Goal: Task Accomplishment & Management: Manage account settings

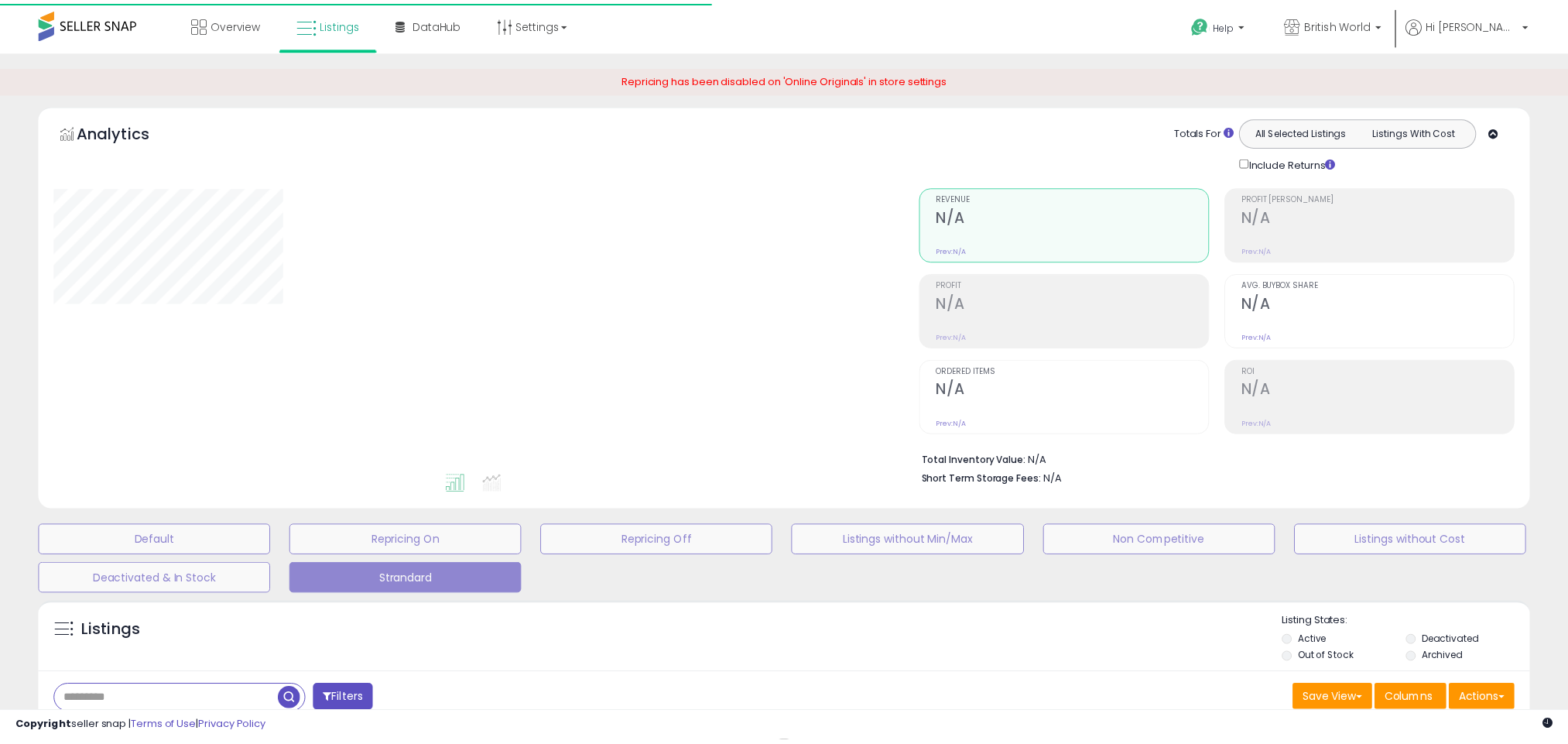
scroll to position [264, 0]
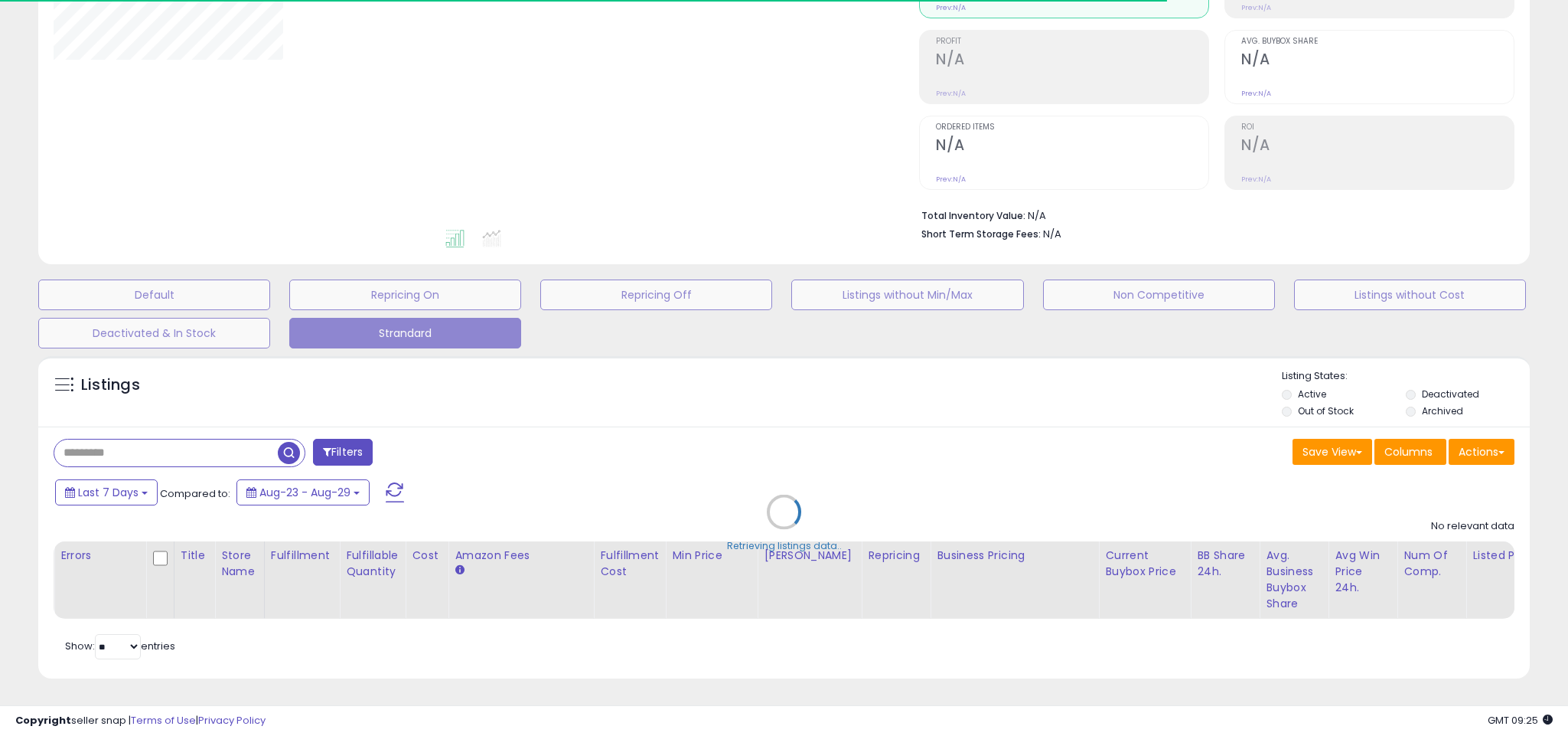
type input "**********"
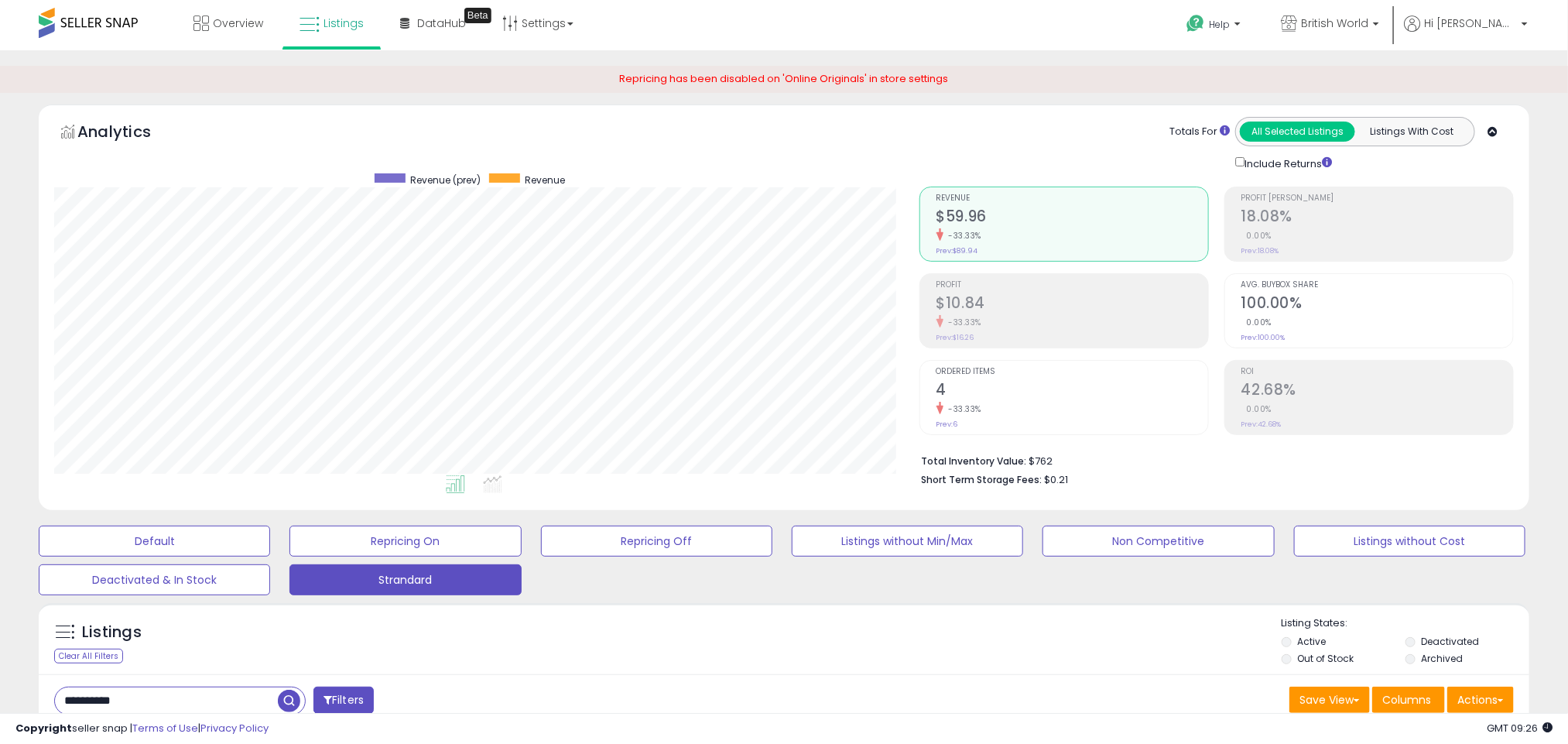
scroll to position [318, 866]
click at [1483, 20] on span "Hi [PERSON_NAME]" at bounding box center [1471, 24] width 92 height 16
click at [1489, 89] on link "Account" at bounding box center [1492, 82] width 41 height 15
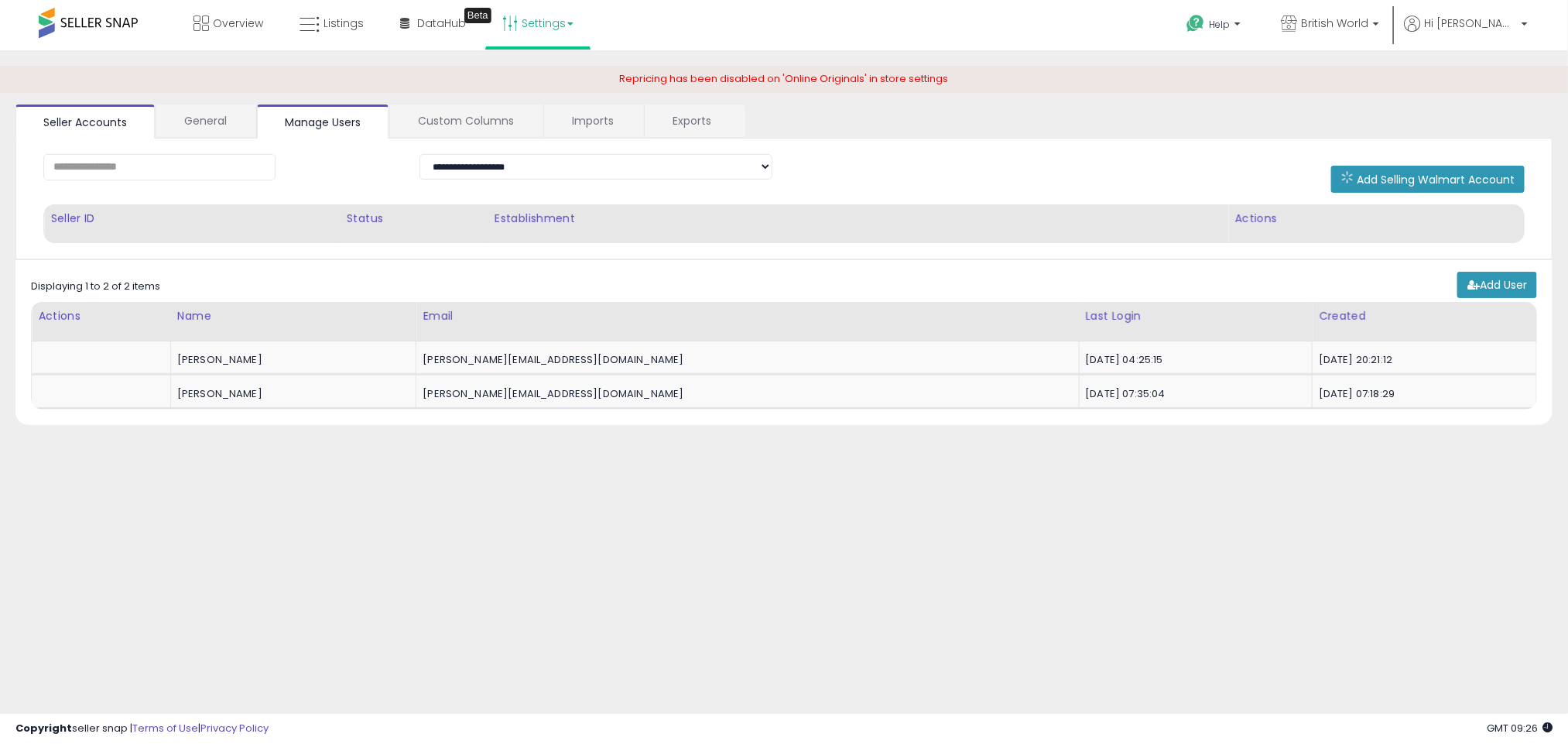
click at [515, 24] on link "Settings" at bounding box center [538, 23] width 94 height 46
click at [542, 75] on link "Store settings" at bounding box center [540, 78] width 70 height 15
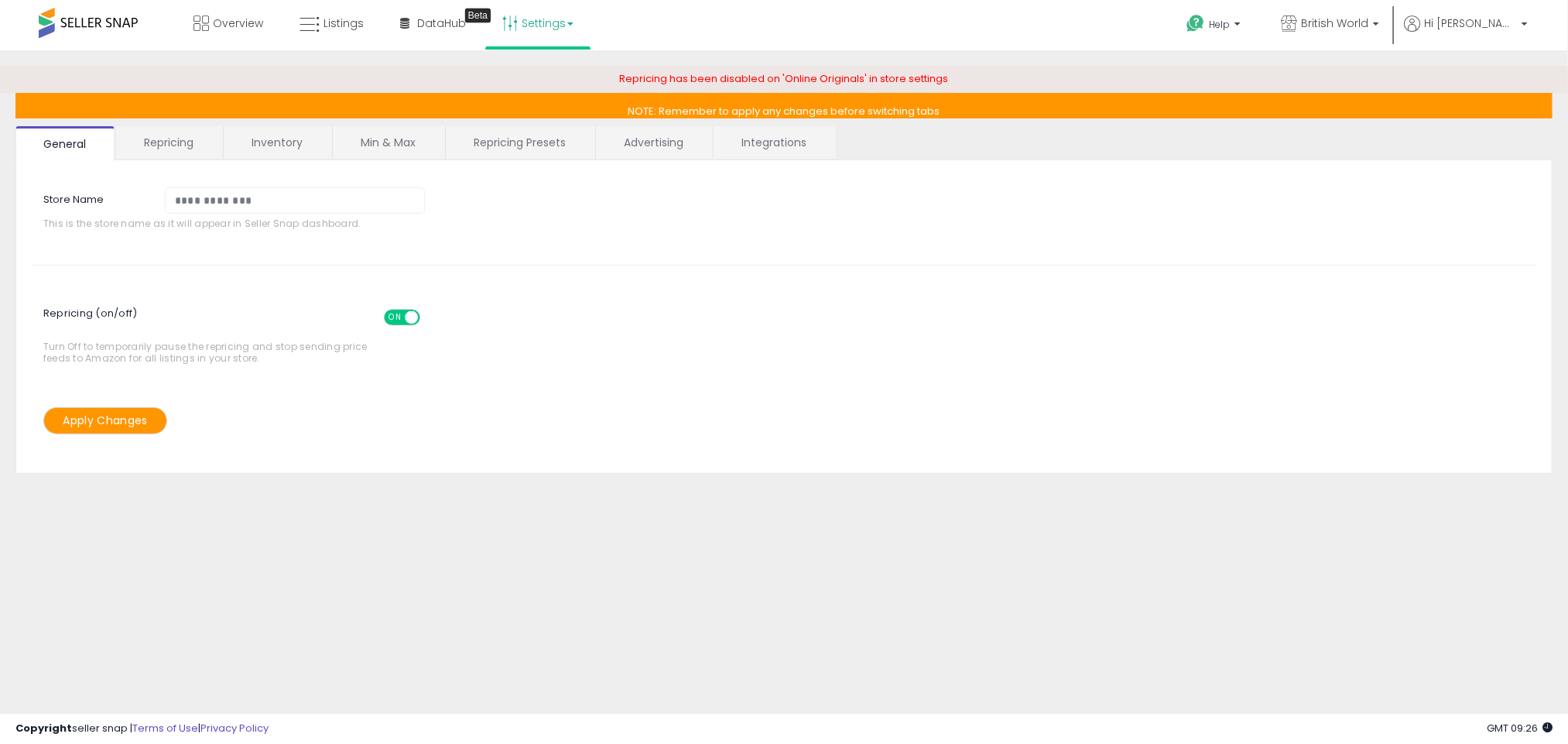
click at [75, 22] on span at bounding box center [87, 23] width 99 height 30
click at [47, 30] on span at bounding box center [87, 23] width 99 height 30
click at [1375, 35] on link "British World" at bounding box center [1330, 25] width 122 height 50
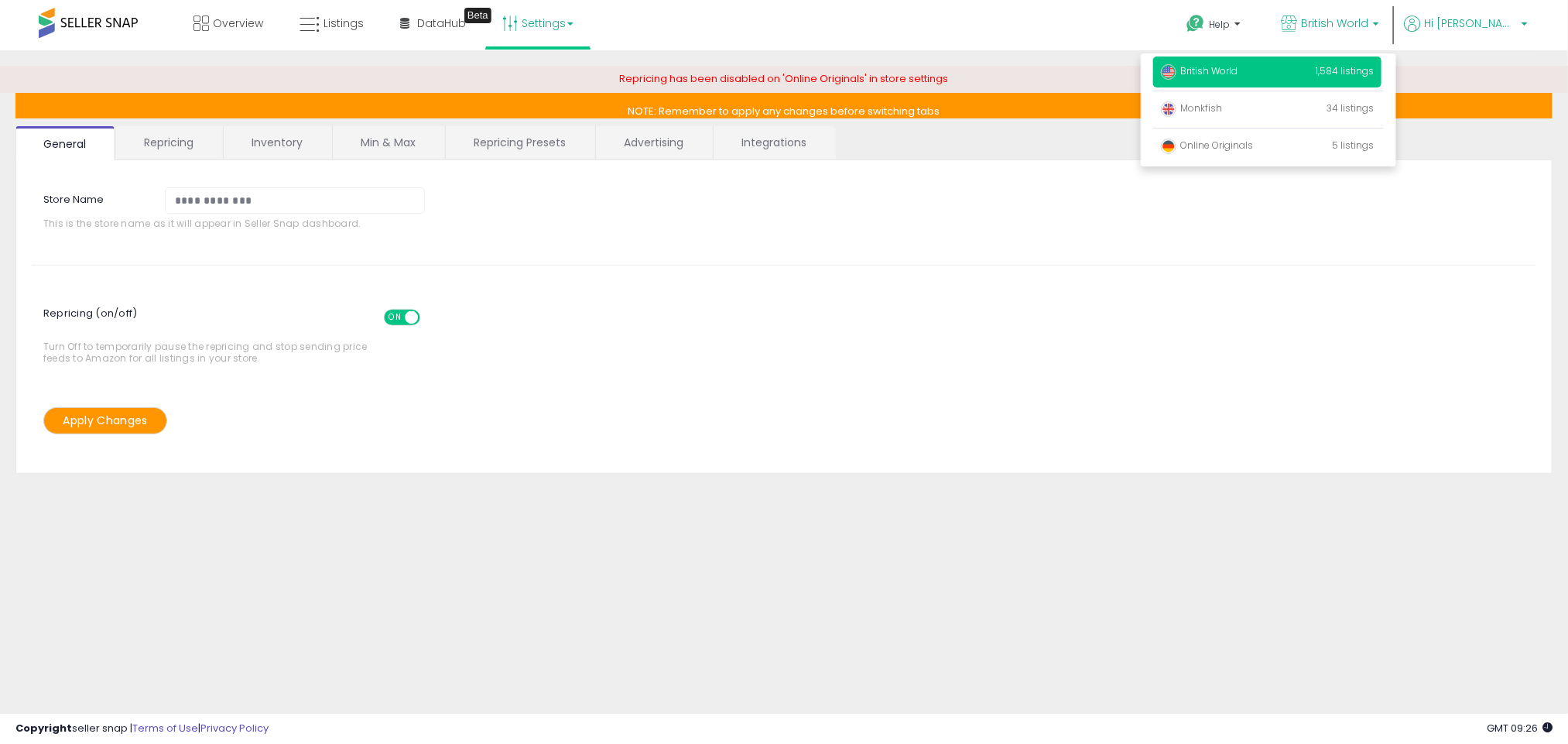
click at [1493, 24] on span "Hi [PERSON_NAME]" at bounding box center [1471, 24] width 92 height 16
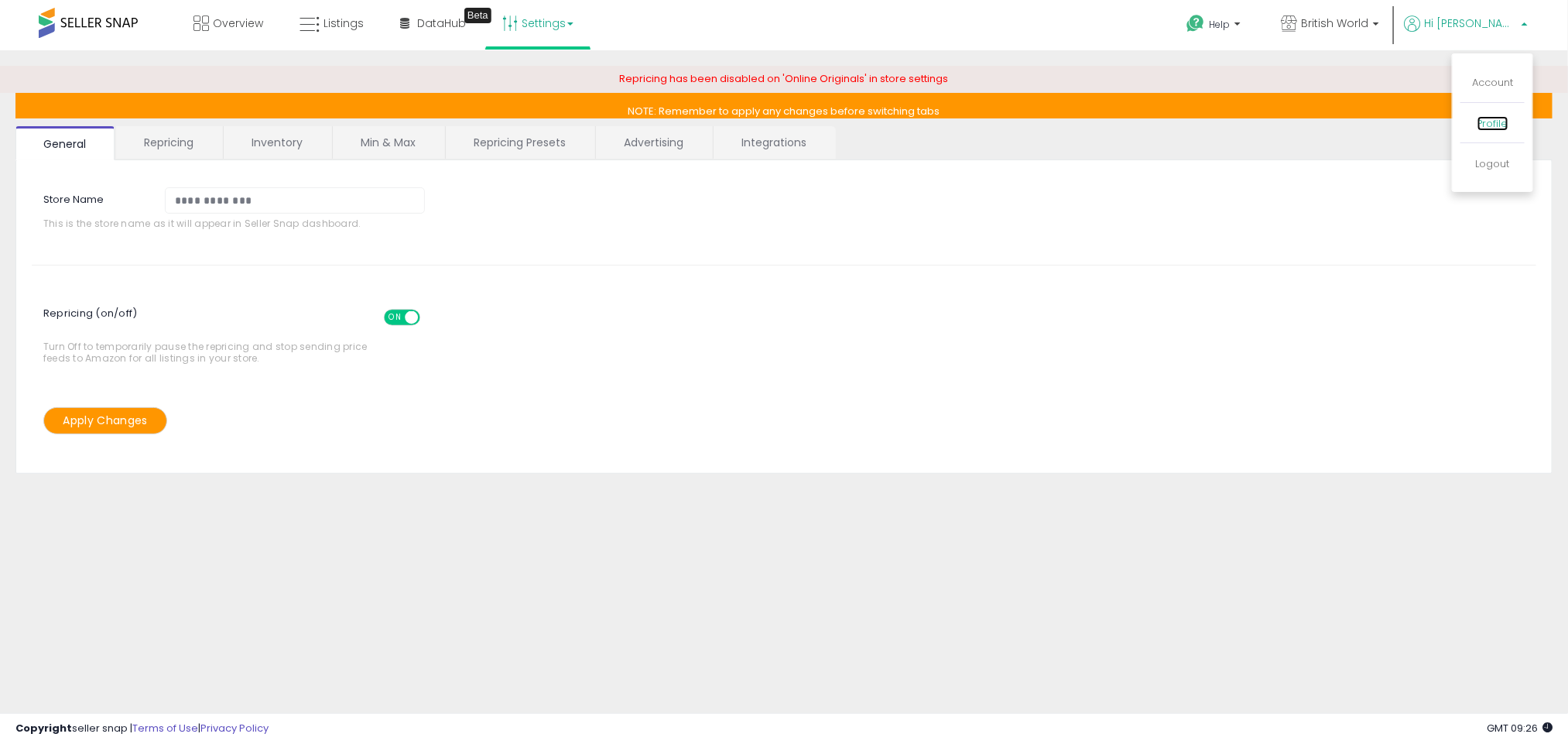
click at [1503, 130] on link "Profile" at bounding box center [1492, 123] width 30 height 15
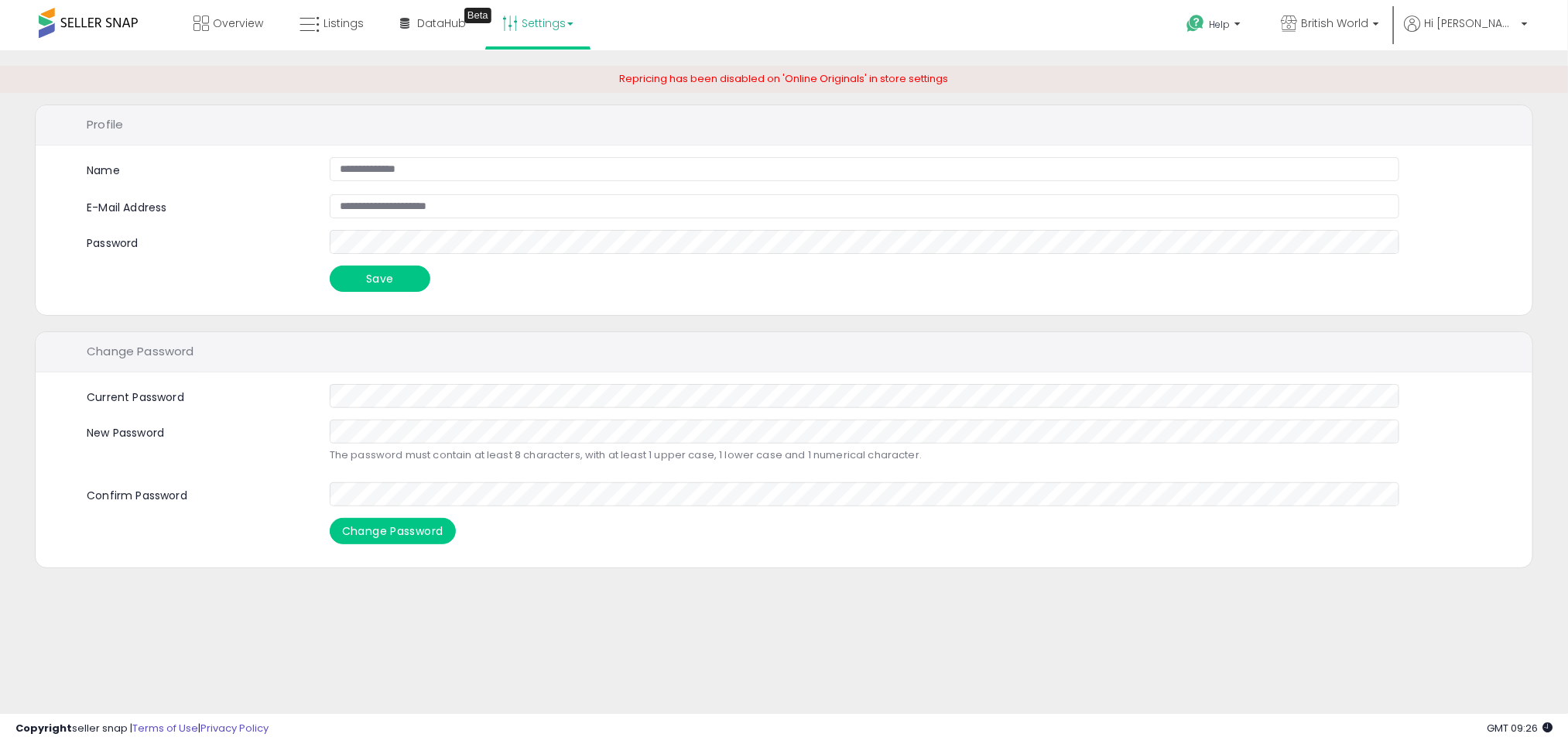
click at [508, 28] on icon at bounding box center [510, 24] width 16 height 16
click at [535, 121] on link "User settings" at bounding box center [538, 119] width 66 height 15
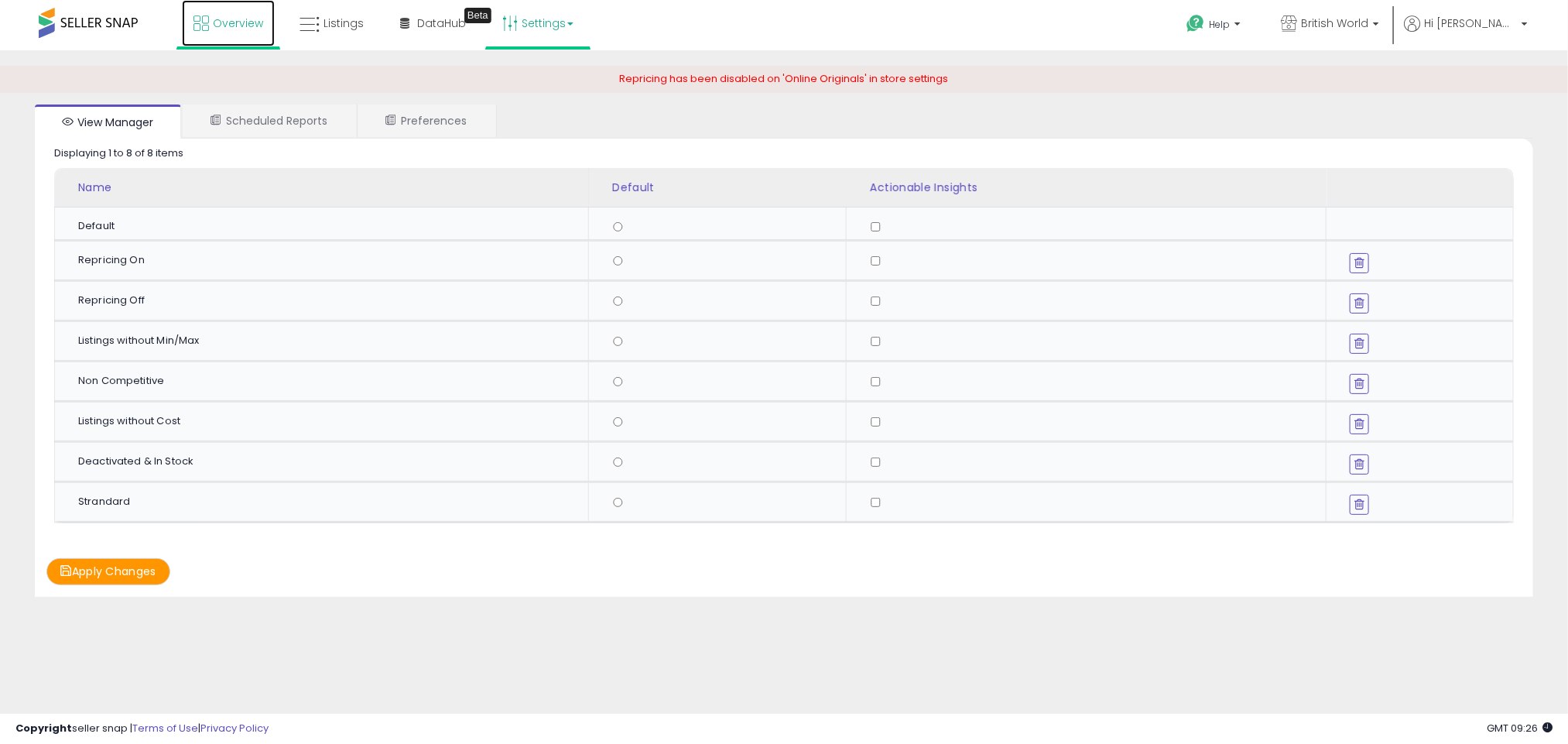
click at [228, 22] on span "Overview" at bounding box center [238, 24] width 50 height 16
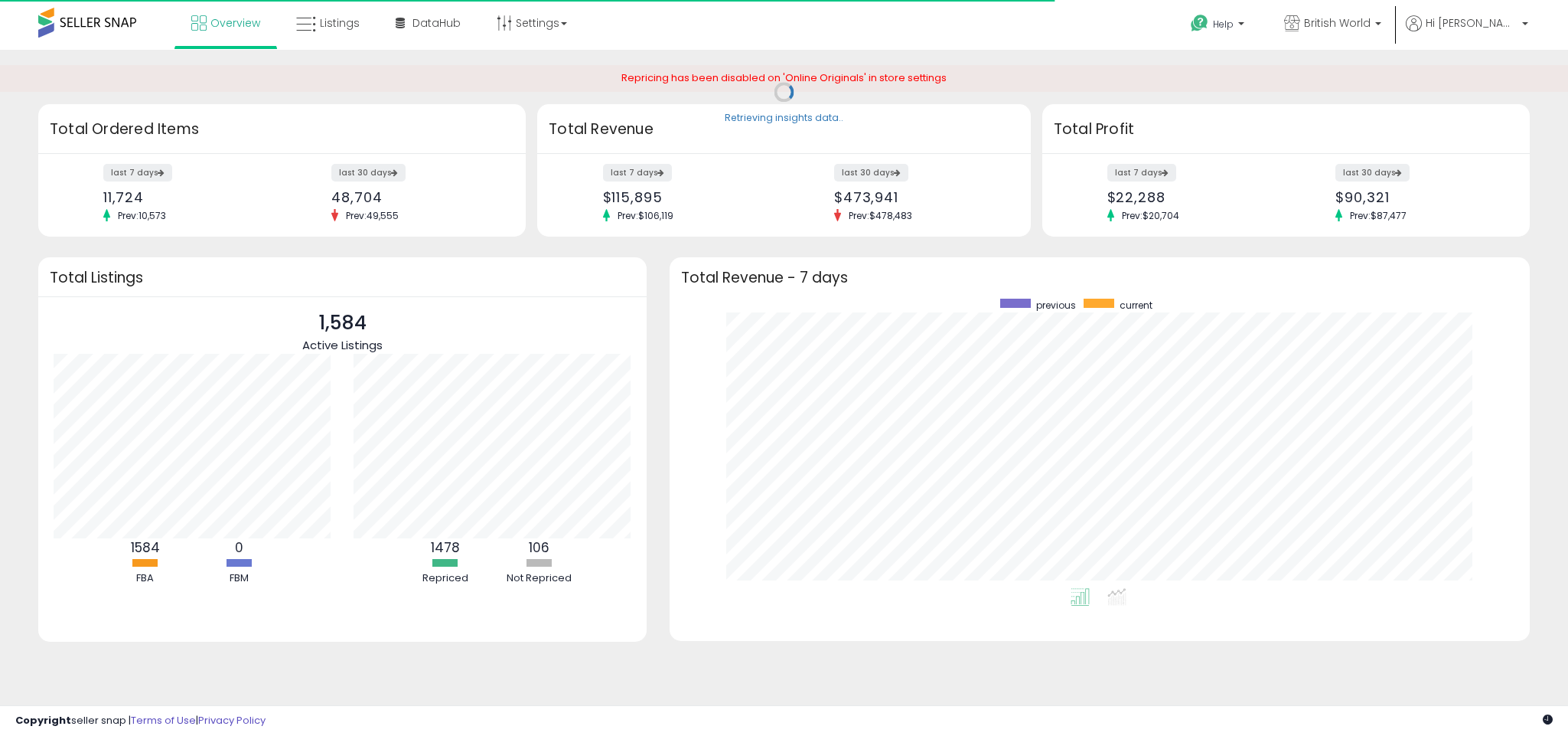
scroll to position [290, 829]
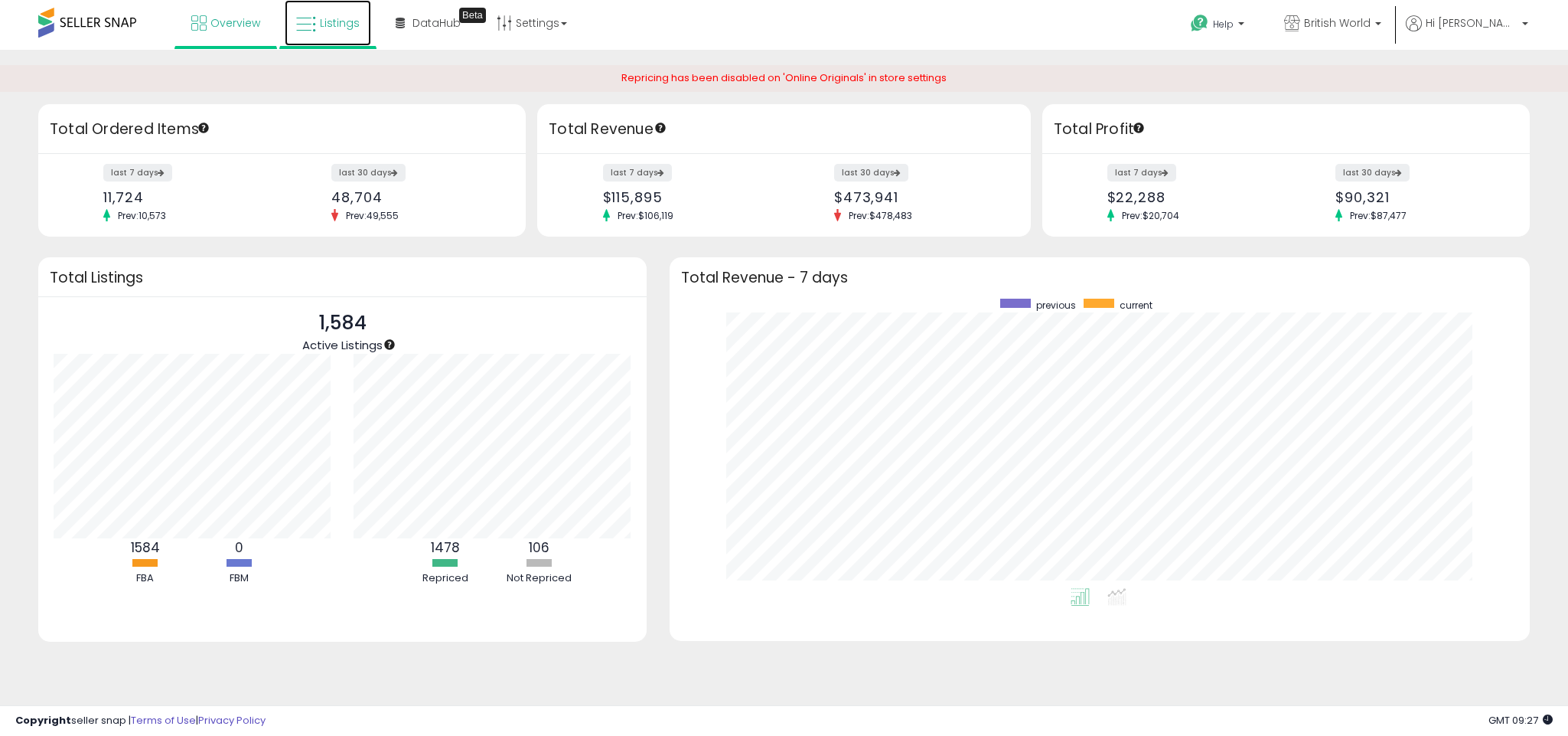
click at [322, 26] on span "Listings" at bounding box center [339, 23] width 40 height 16
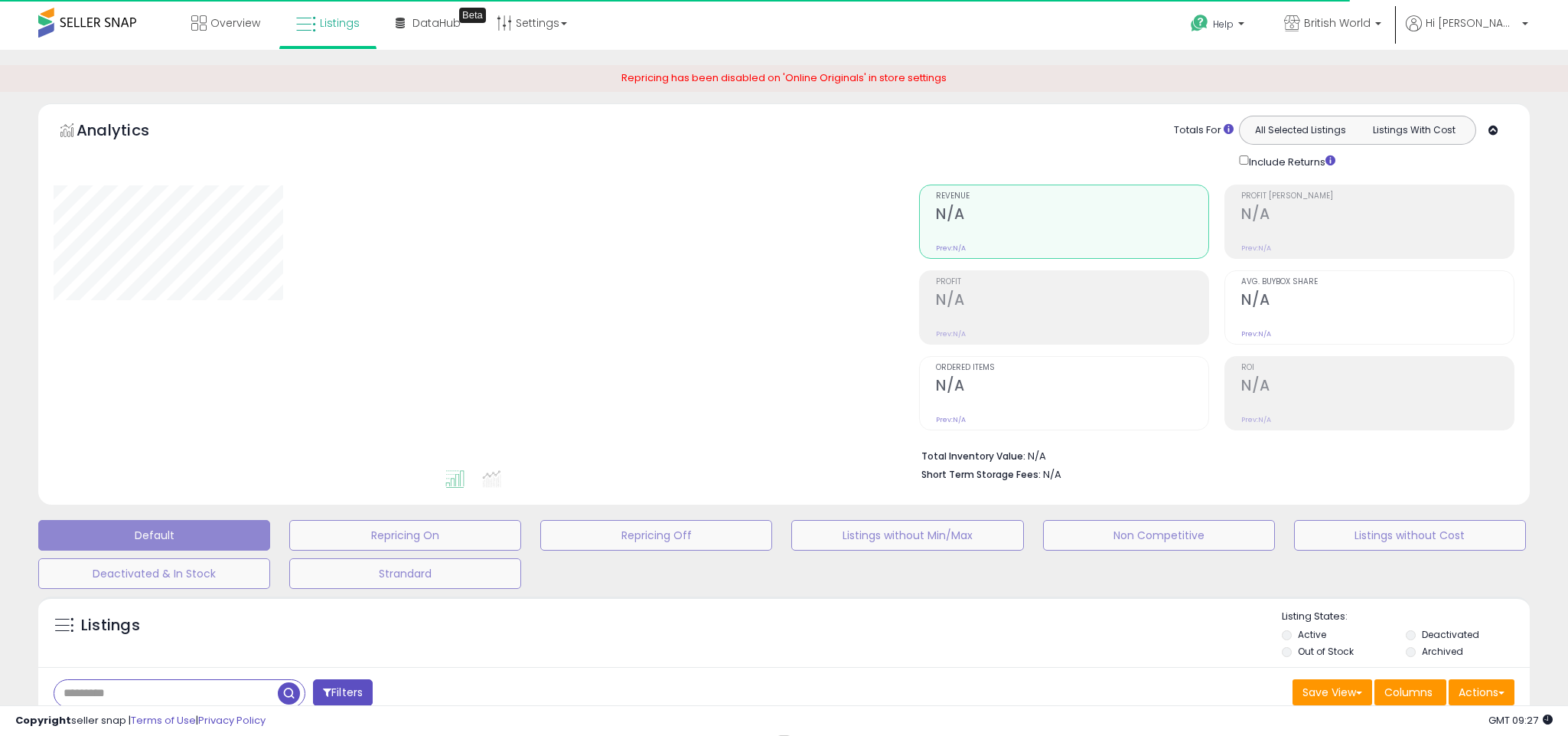
type input "**********"
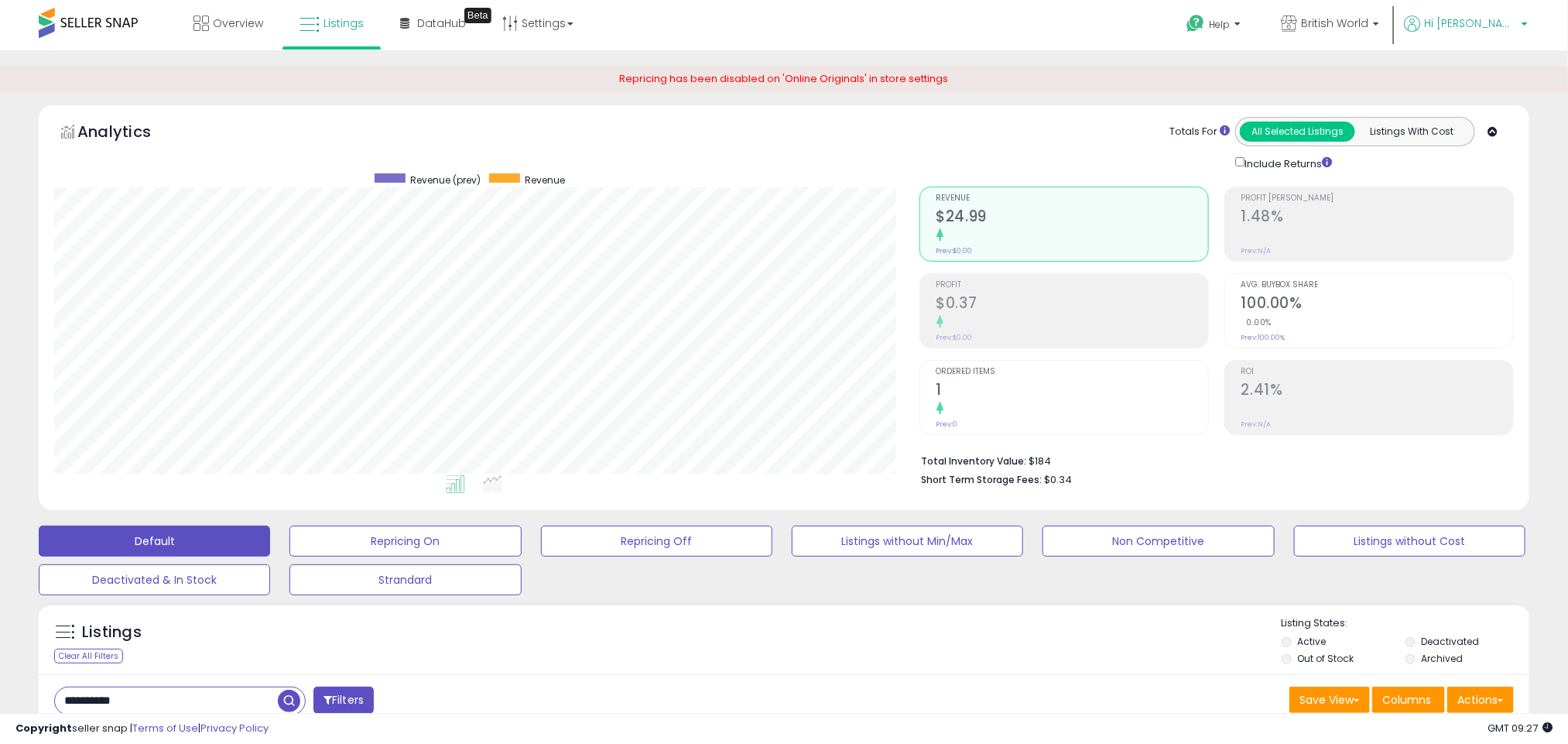
click at [1489, 17] on span "Hi [PERSON_NAME]" at bounding box center [1471, 24] width 92 height 16
click at [1493, 82] on link "Account" at bounding box center [1492, 82] width 41 height 15
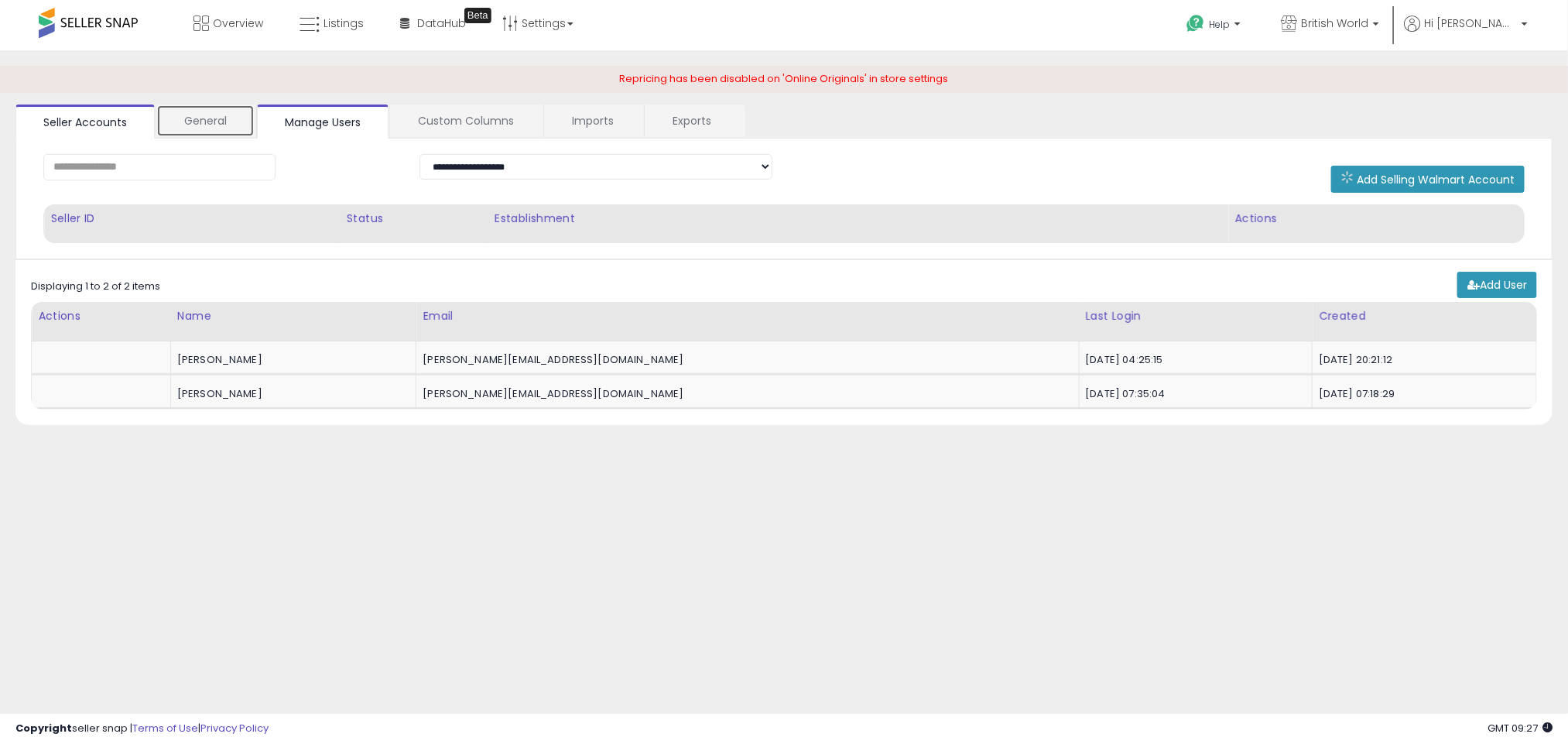
click at [206, 128] on link "General" at bounding box center [205, 120] width 98 height 32
click at [206, 128] on link "General" at bounding box center [205, 121] width 99 height 34
click at [330, 121] on link "Manage Users" at bounding box center [322, 120] width 132 height 32
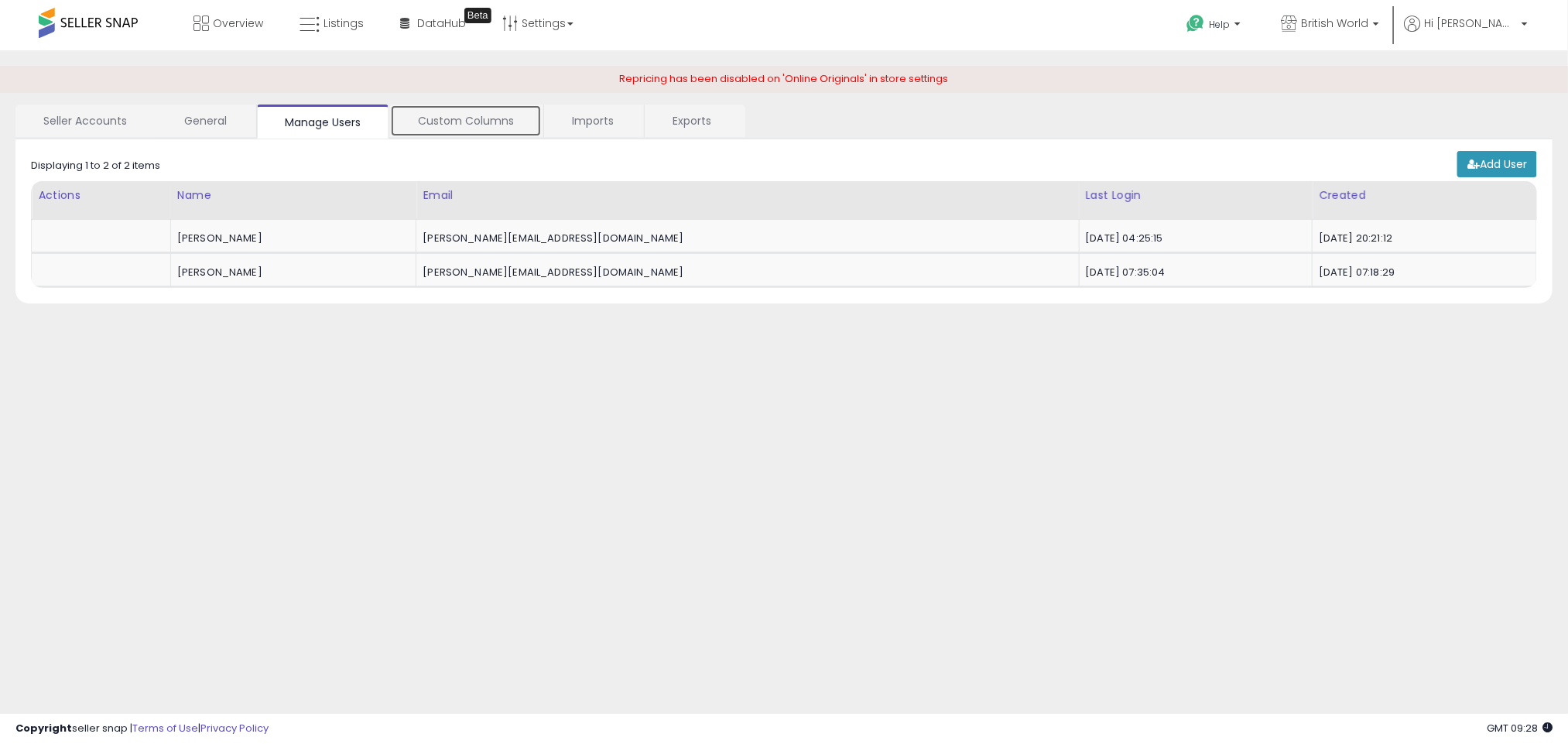
click at [441, 115] on link "Custom Columns" at bounding box center [466, 120] width 151 height 32
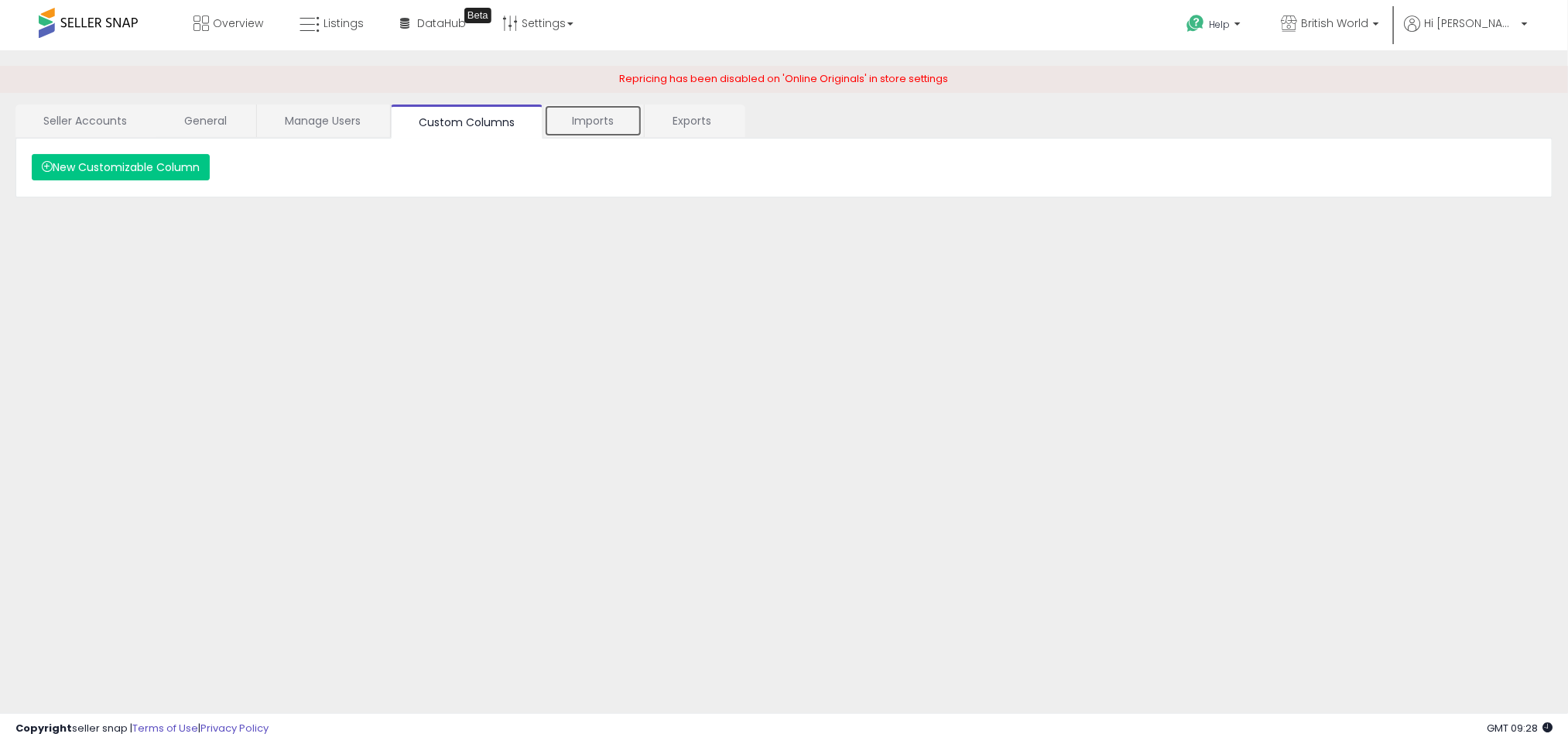
click at [590, 117] on link "Imports" at bounding box center [593, 120] width 98 height 32
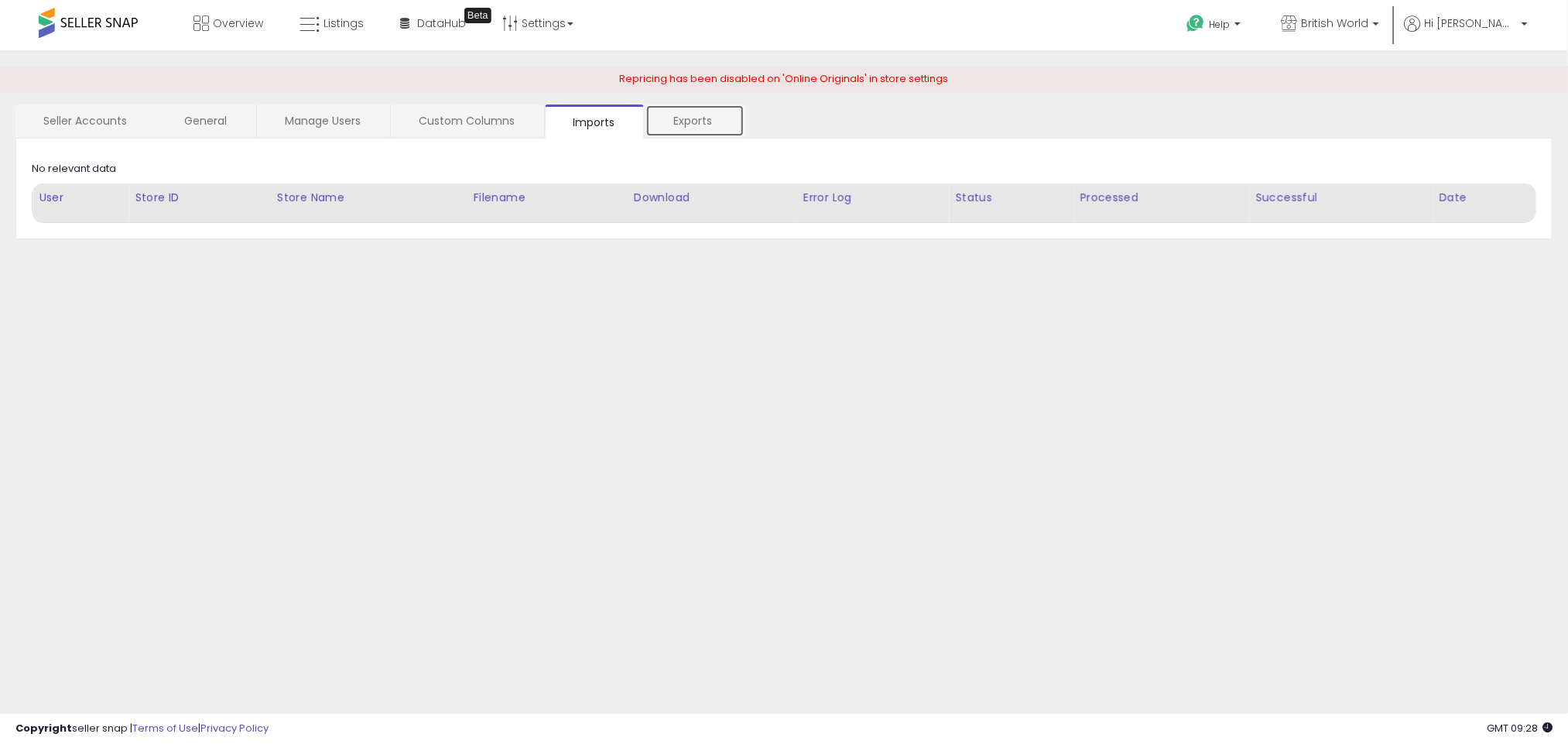
click at [688, 117] on link "Exports" at bounding box center [695, 120] width 99 height 32
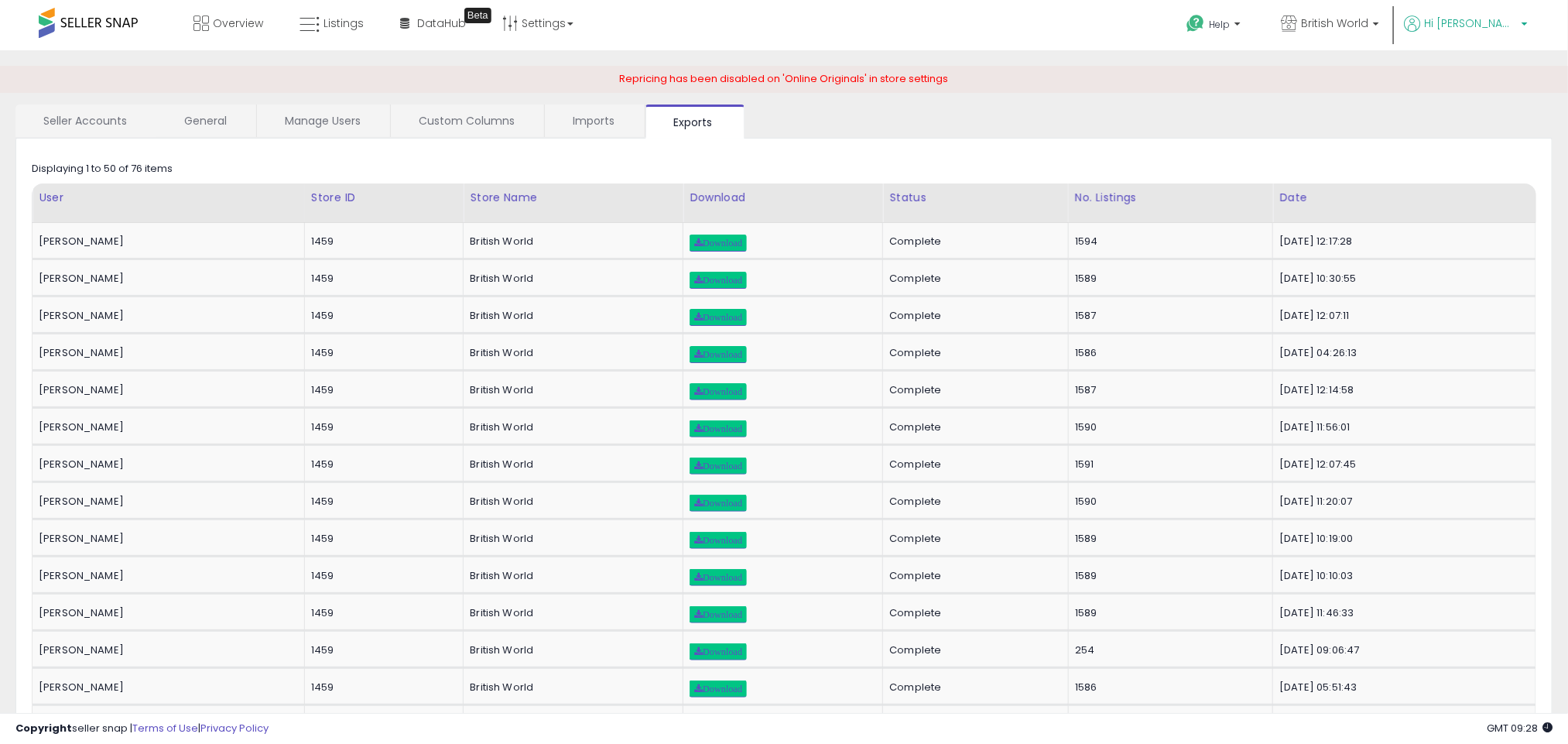
click at [1490, 30] on span "Hi [PERSON_NAME]" at bounding box center [1471, 24] width 92 height 16
click at [1496, 82] on link "Account" at bounding box center [1492, 82] width 41 height 15
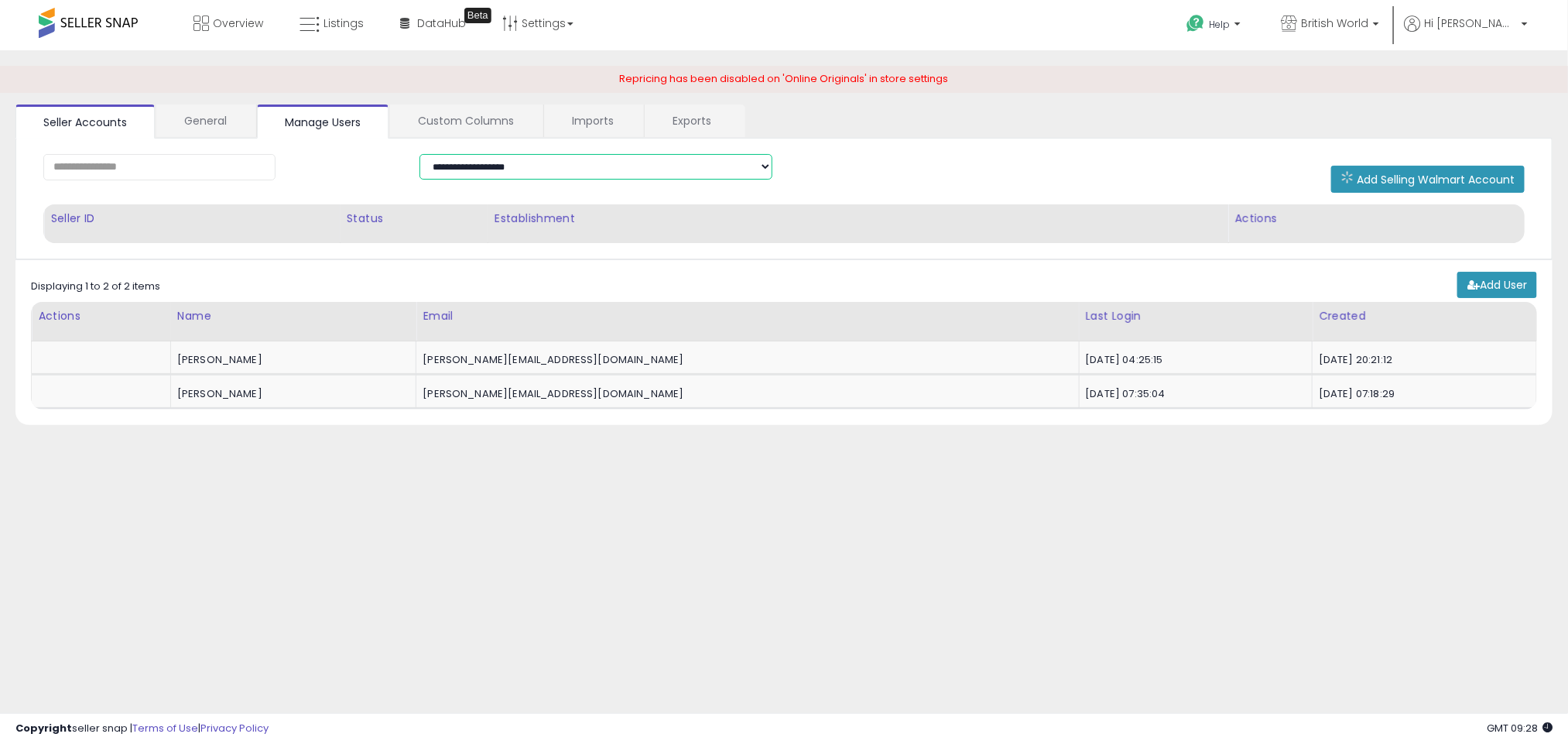
click at [441, 170] on select "**********" at bounding box center [596, 167] width 353 height 27
click at [203, 124] on link "General" at bounding box center [205, 120] width 98 height 32
click at [529, 22] on link "Settings" at bounding box center [538, 23] width 94 height 46
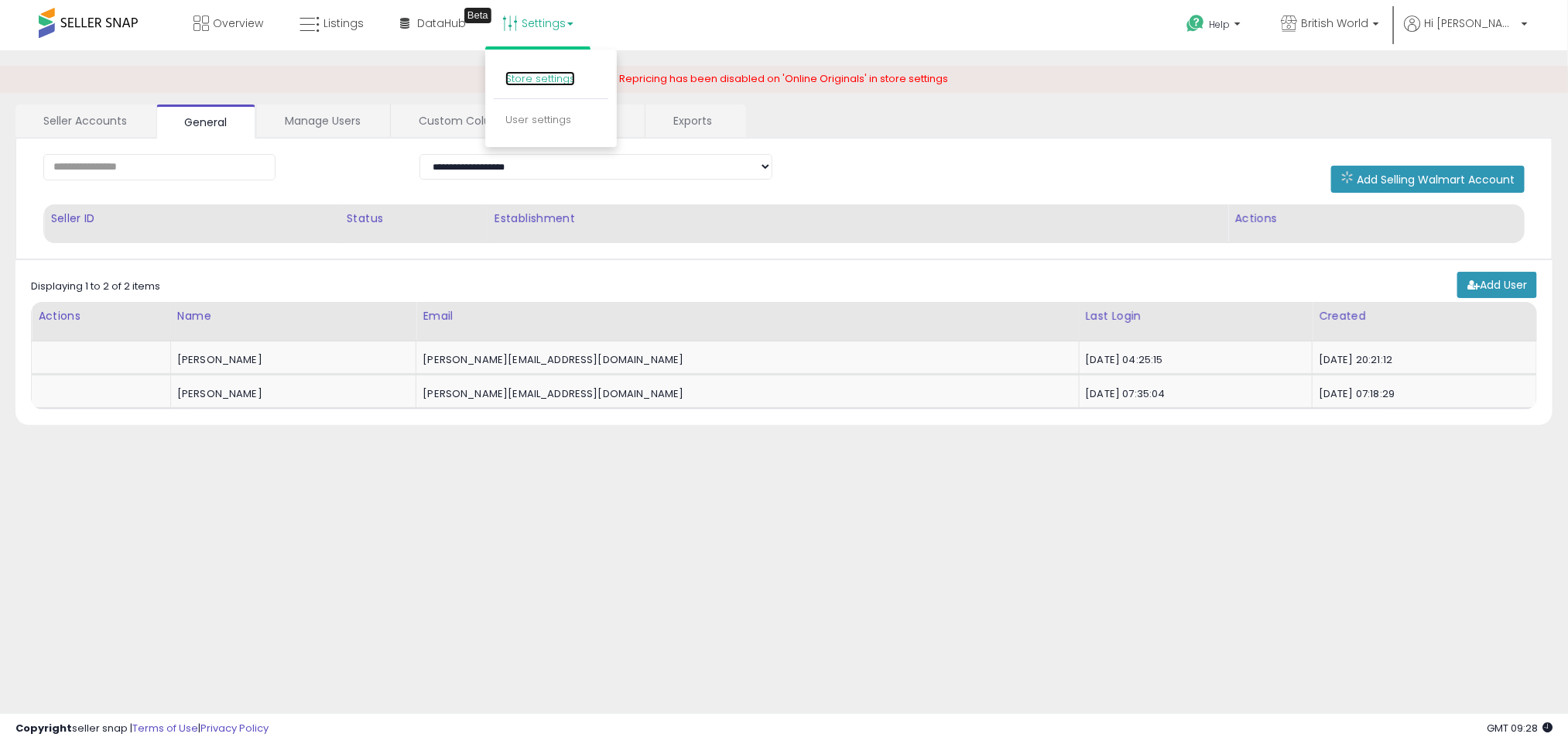
click at [537, 82] on link "Store settings" at bounding box center [540, 78] width 70 height 15
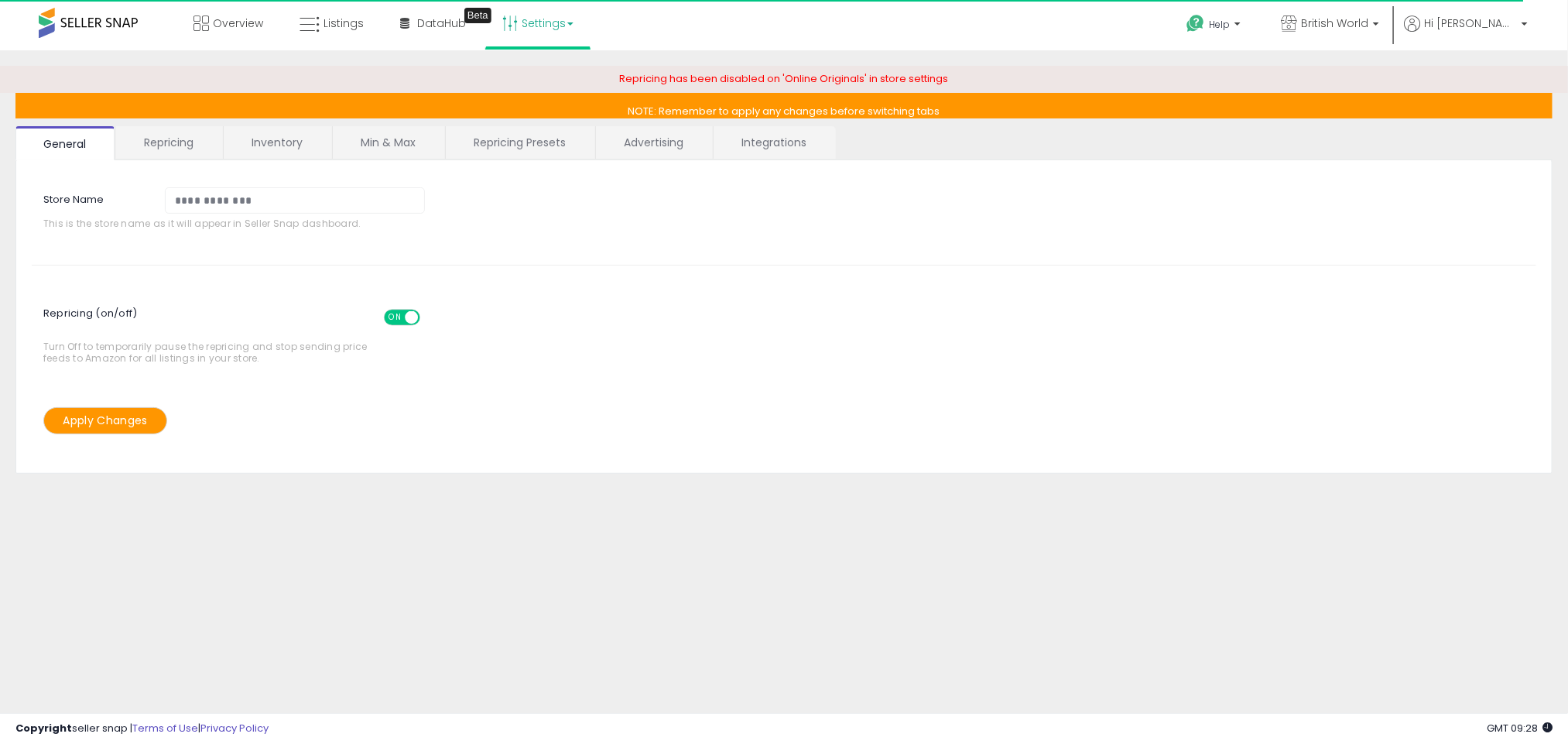
click at [521, 29] on link "Settings" at bounding box center [538, 23] width 94 height 46
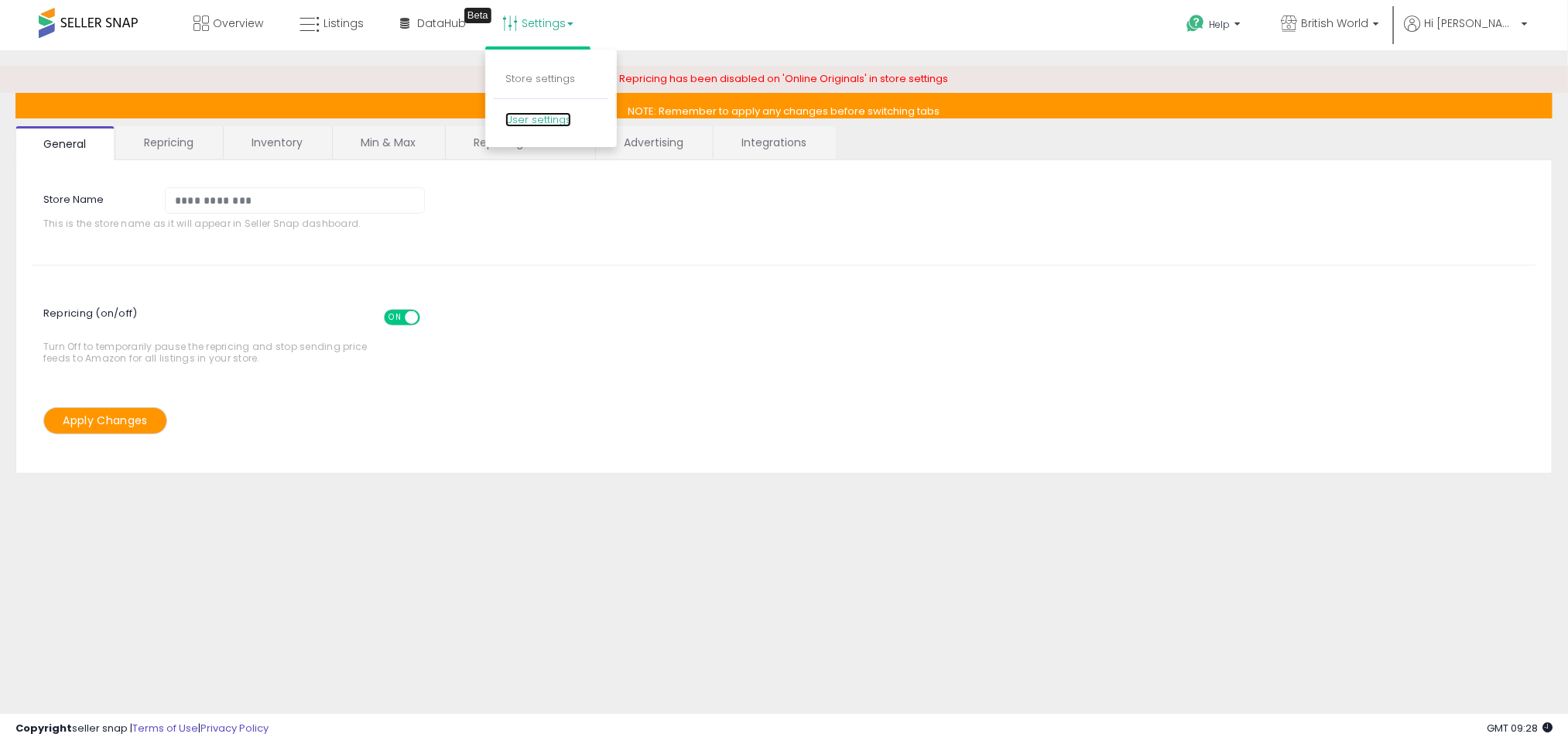
click at [546, 121] on link "User settings" at bounding box center [538, 119] width 66 height 15
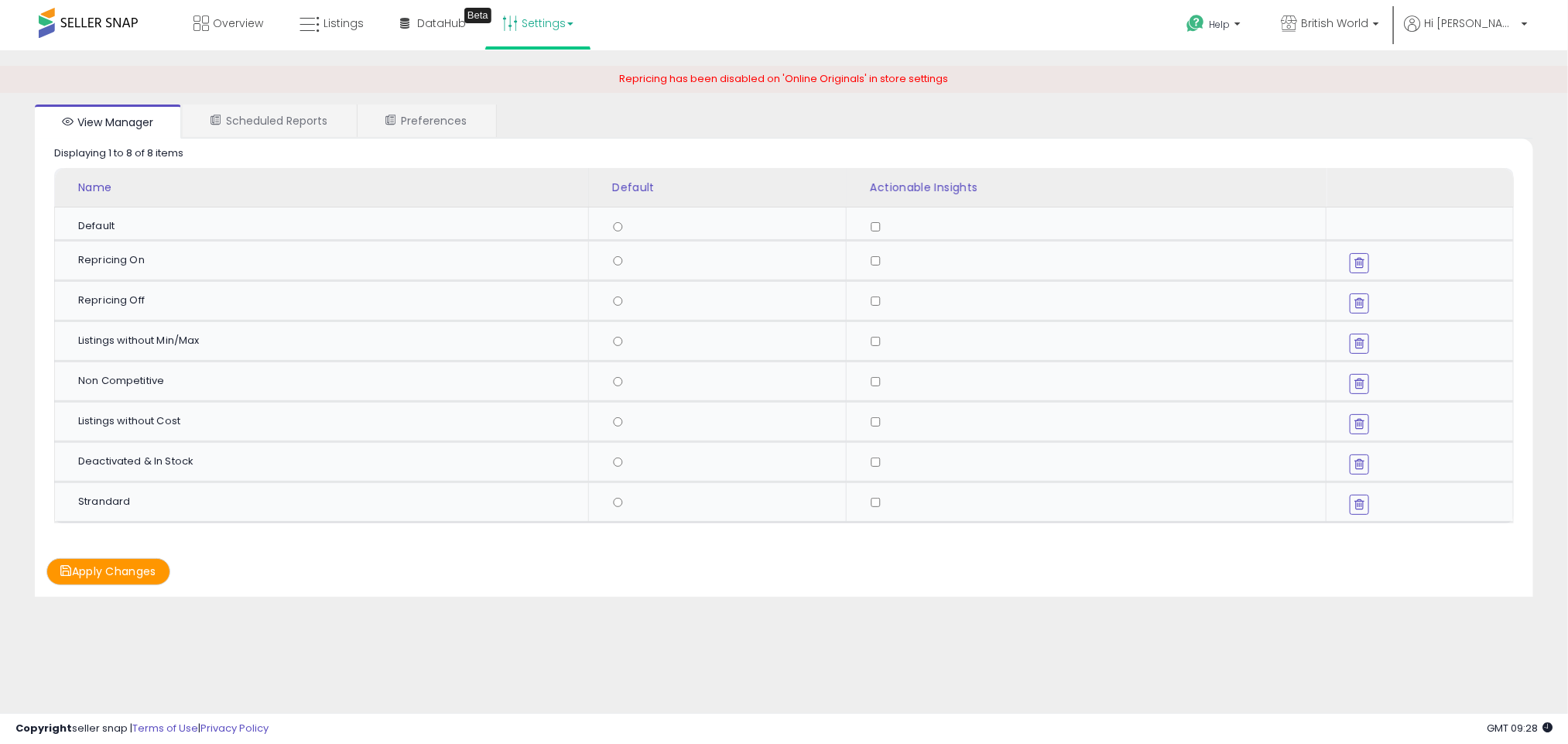
click at [1479, 14] on ul "Help Contact Support Search Knowledge Hub Request a Feature British World Monkf…" at bounding box center [1351, 25] width 365 height 50
click at [1481, 22] on span "Hi [PERSON_NAME]" at bounding box center [1471, 24] width 92 height 16
click at [1484, 118] on link "Profile" at bounding box center [1492, 123] width 30 height 15
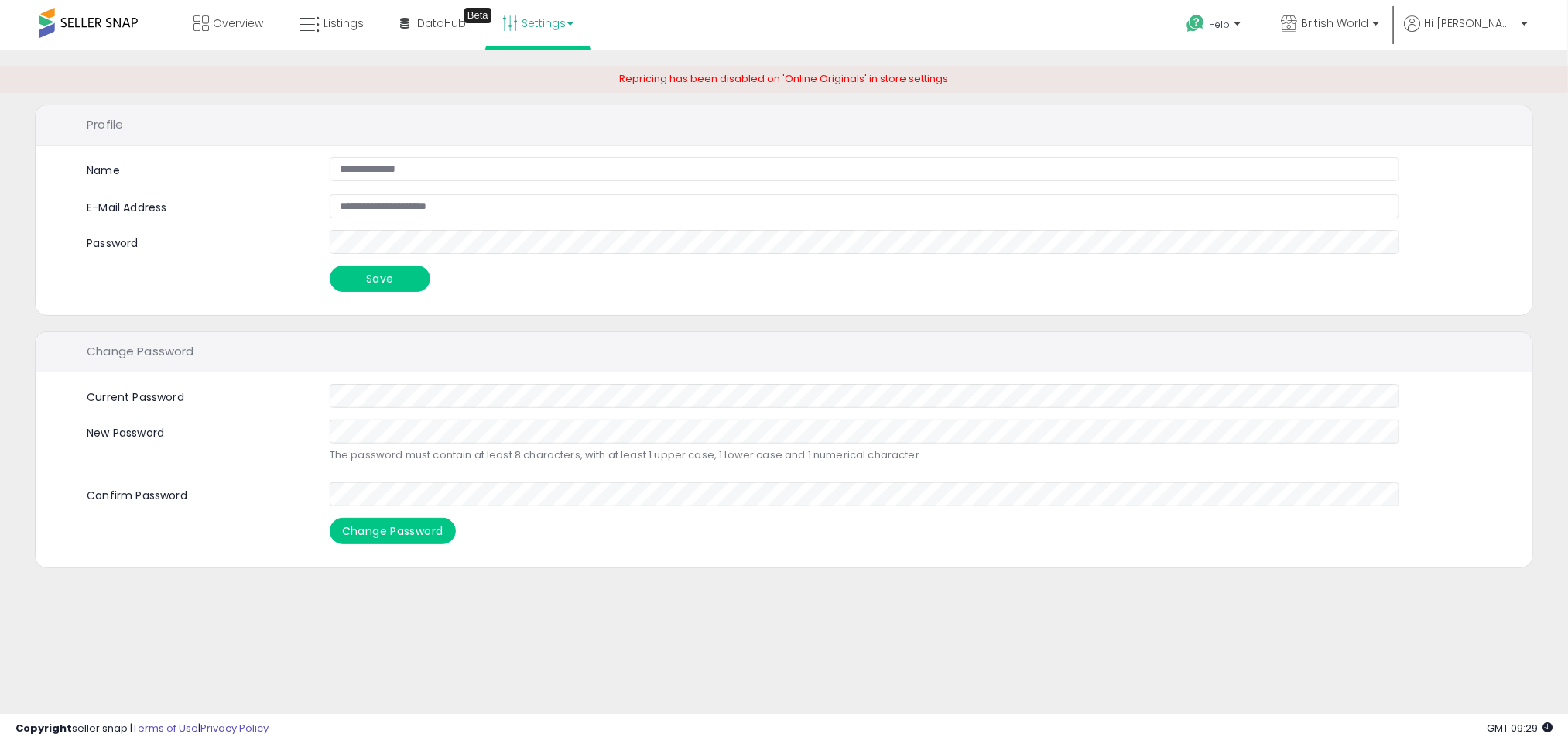
click at [515, 24] on link "Settings" at bounding box center [538, 23] width 94 height 46
click at [68, 24] on span at bounding box center [87, 23] width 99 height 30
click at [56, 27] on span at bounding box center [87, 23] width 99 height 30
click at [126, 22] on span at bounding box center [87, 23] width 99 height 30
